Goal: Find specific page/section: Find specific page/section

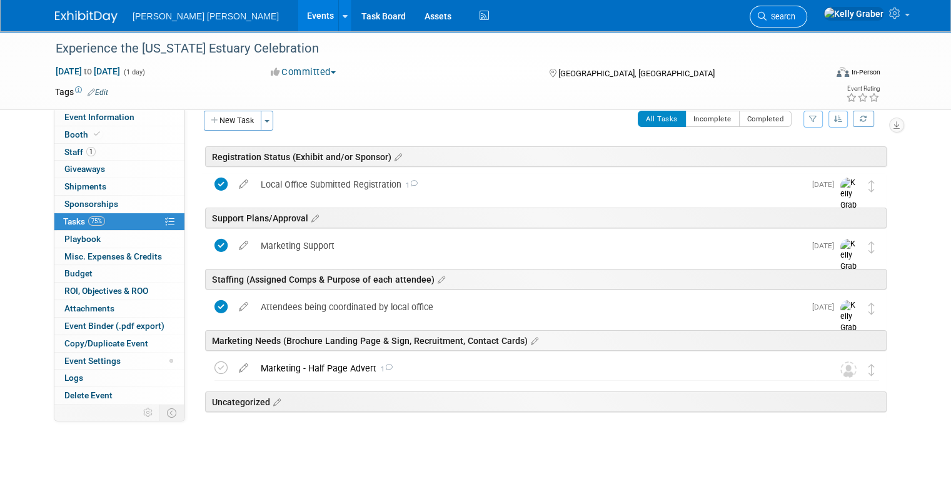
click at [807, 6] on link "Search" at bounding box center [779, 17] width 58 height 22
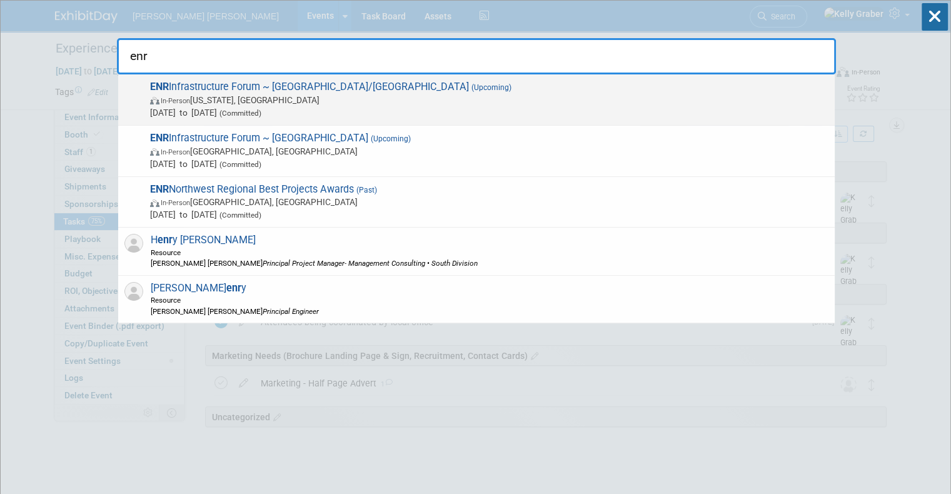
type input "enr"
click at [275, 99] on span "In-Person [US_STATE], [GEOGRAPHIC_DATA]" at bounding box center [489, 100] width 678 height 13
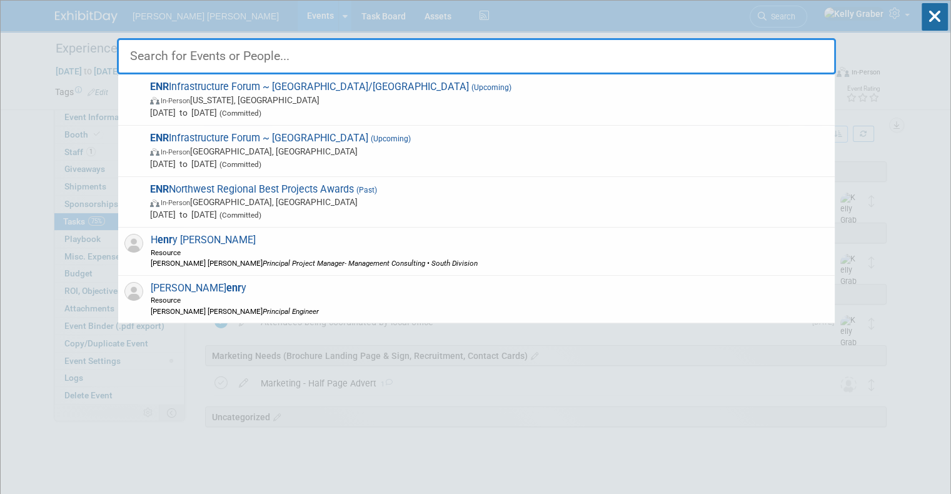
click at [0, 0] on div at bounding box center [0, 0] width 0 height 0
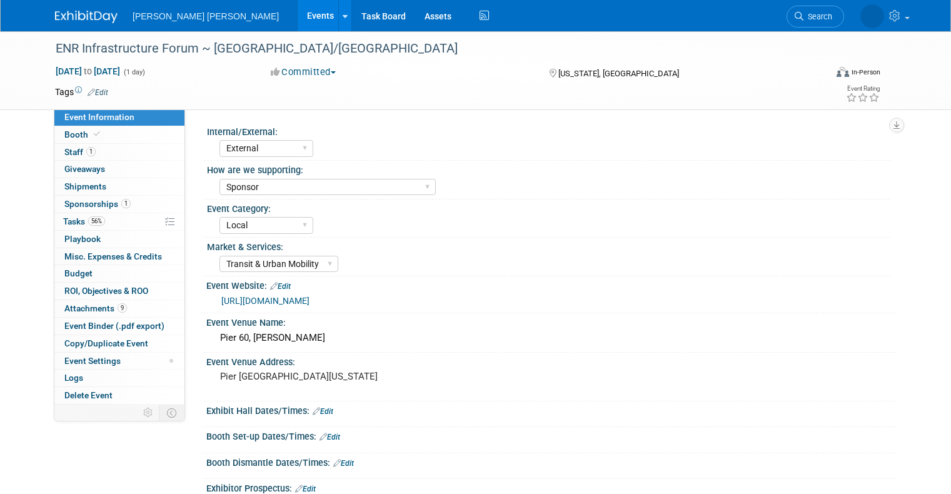
select select "External"
select select "Sponsor"
select select "Local"
select select "Transit & Urban Mobility"
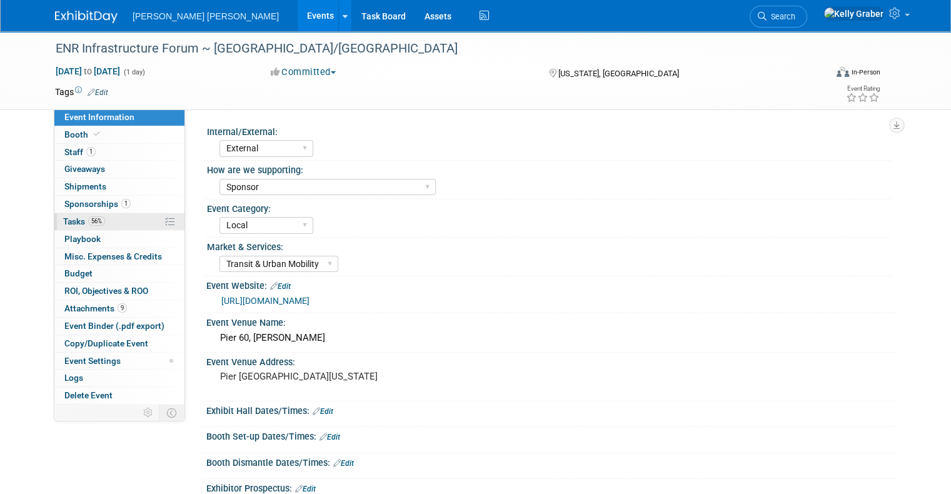
click at [68, 216] on span "Tasks 56%" at bounding box center [84, 221] width 42 height 10
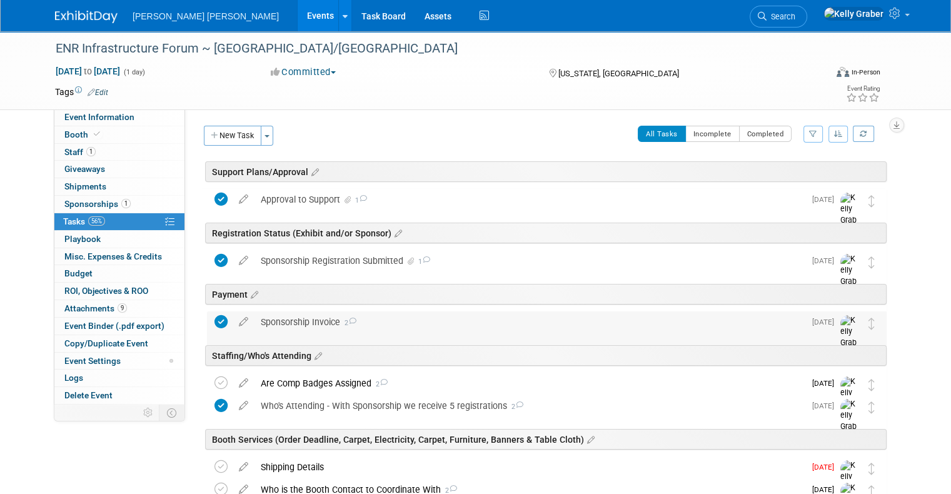
click at [298, 317] on div "Sponsorship Invoice 2" at bounding box center [529, 321] width 550 height 21
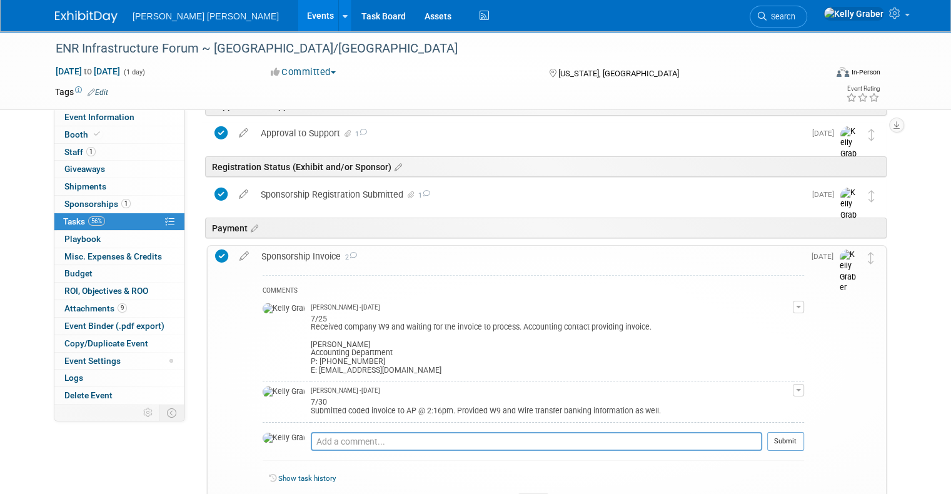
scroll to position [125, 0]
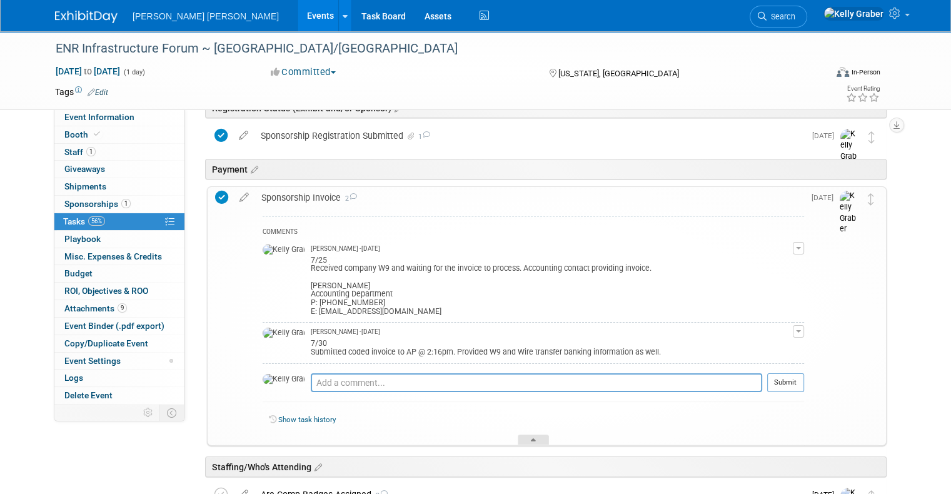
click at [532, 438] on icon at bounding box center [533, 442] width 5 height 8
